Goal: Browse casually

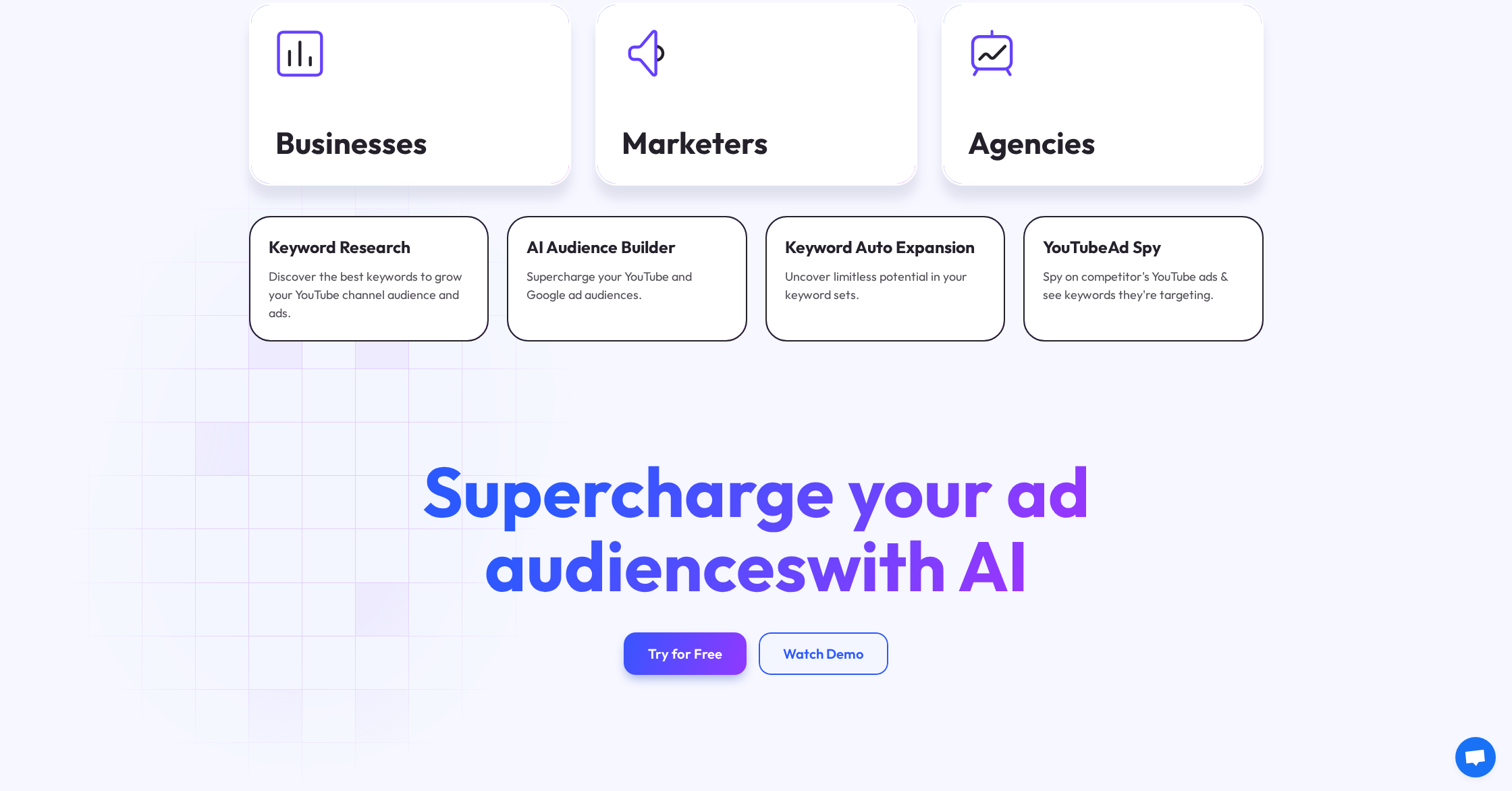
scroll to position [5157, 0]
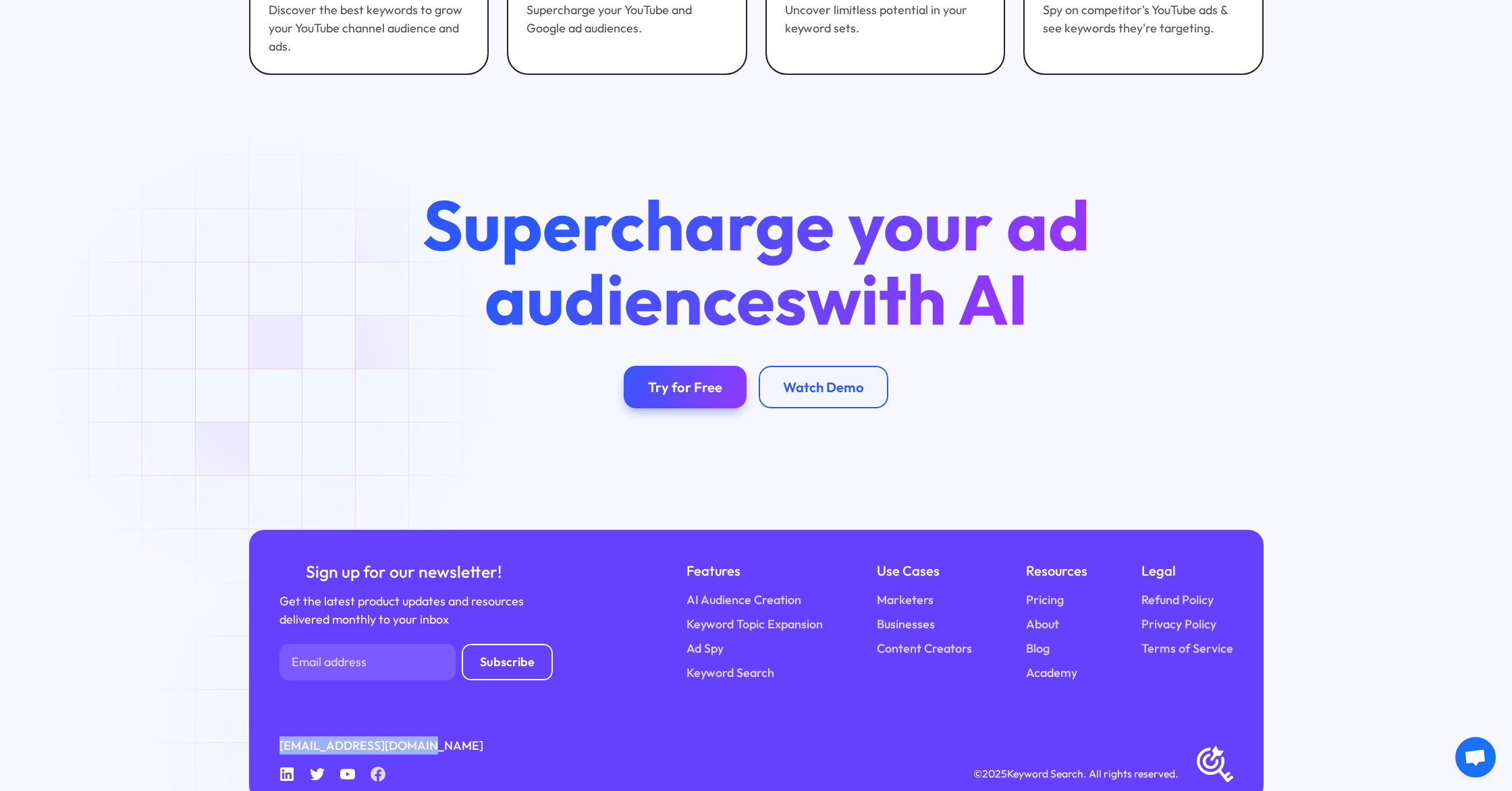
click at [382, 767] on icon at bounding box center [378, 774] width 16 height 16
click at [371, 767] on icon "Facebook" at bounding box center [378, 774] width 16 height 16
click at [381, 767] on icon at bounding box center [378, 774] width 16 height 16
click at [483, 736] on div "[EMAIL_ADDRESS][DOMAIN_NAME] Linkedin Twitter Youtube Facebook © 2025 Keyword S…" at bounding box center [756, 759] width 953 height 46
click at [383, 767] on icon at bounding box center [378, 774] width 16 height 16
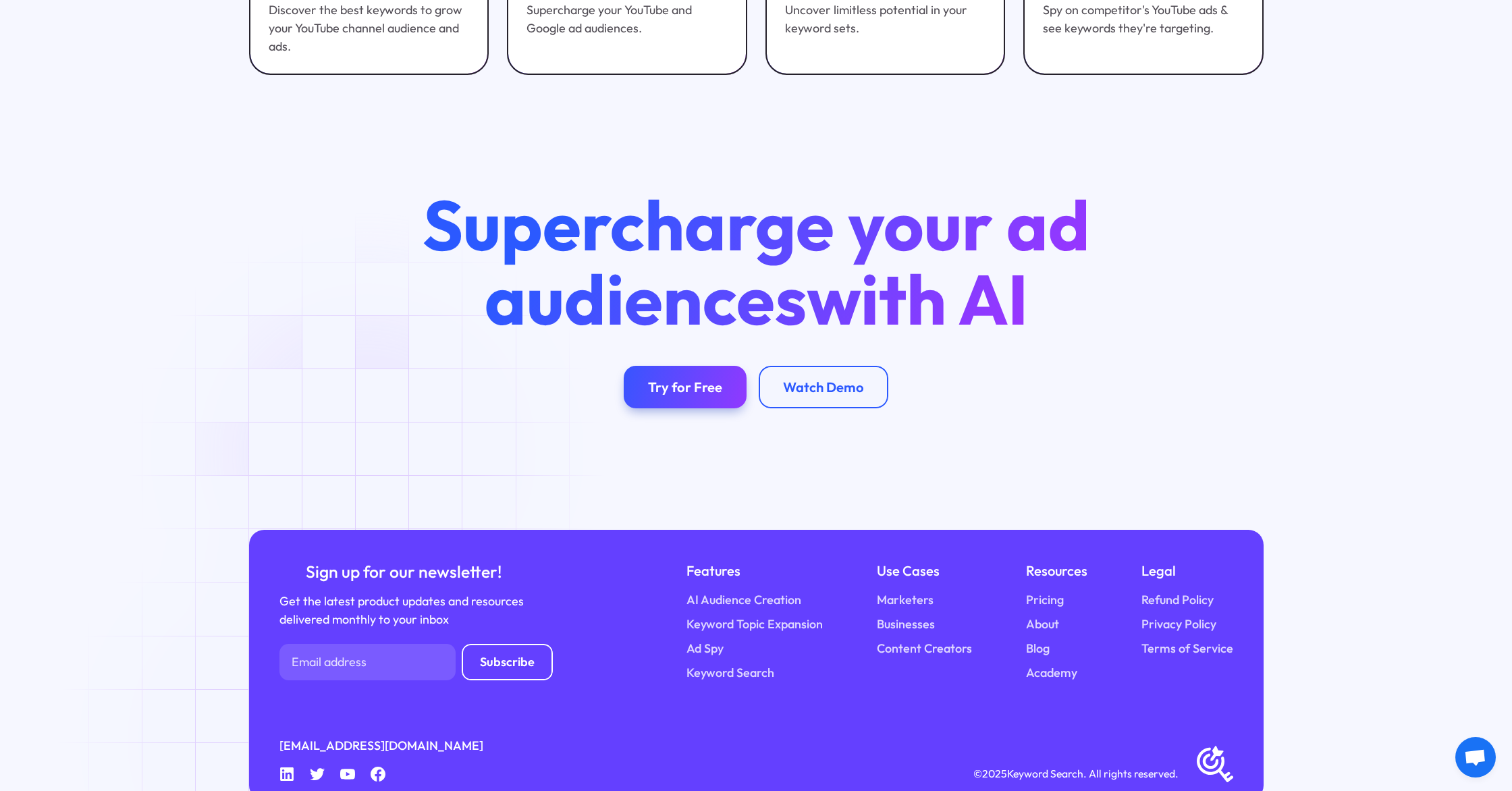
drag, startPoint x: 296, startPoint y: 740, endPoint x: 281, endPoint y: 741, distance: 15.0
click at [295, 767] on div "Linkedin Twitter Youtube Facebook" at bounding box center [333, 774] width 107 height 16
click at [281, 768] on icon at bounding box center [286, 774] width 13 height 13
